Goal: Task Accomplishment & Management: Manage account settings

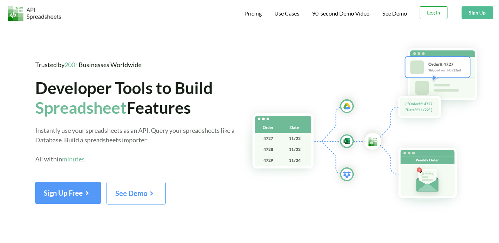
click at [427, 13] on button "Log In" at bounding box center [434, 12] width 28 height 13
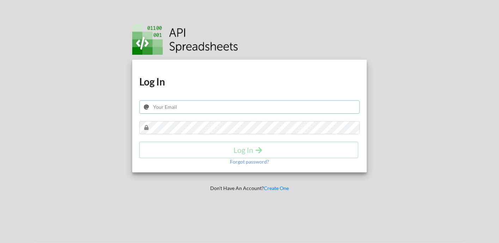
click at [239, 101] on input "text" at bounding box center [249, 106] width 220 height 13
type input "[EMAIL_ADDRESS][DOMAIN_NAME]"
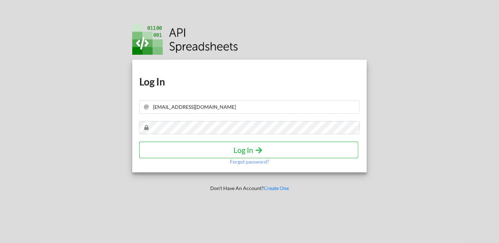
click at [285, 154] on button "Log In" at bounding box center [248, 149] width 219 height 17
